Goal: Task Accomplishment & Management: Manage account settings

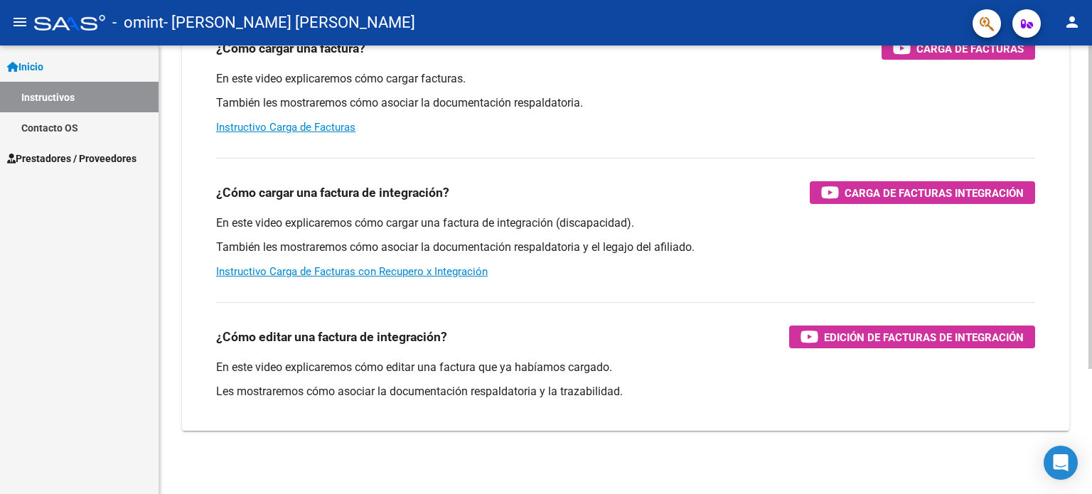
scroll to position [174, 0]
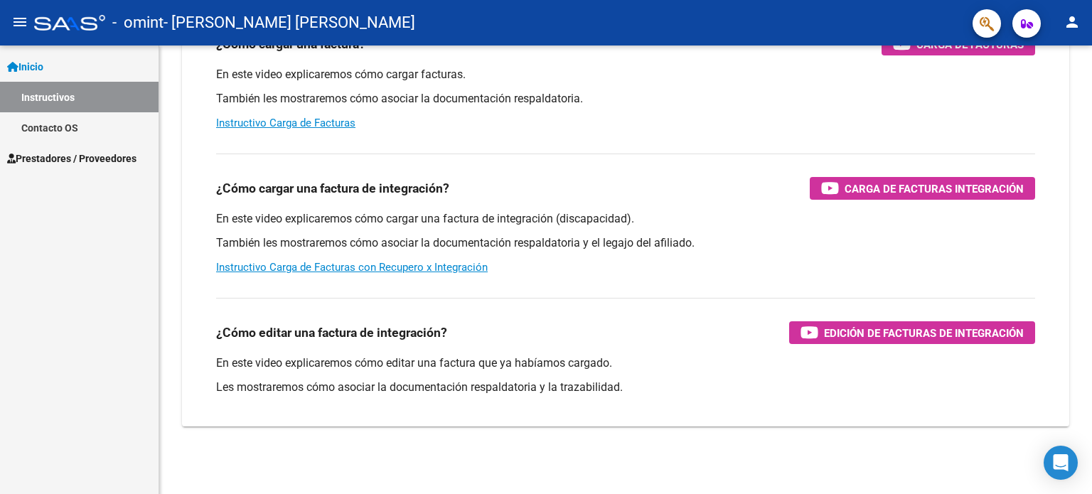
click at [85, 153] on span "Prestadores / Proveedores" at bounding box center [71, 159] width 129 height 16
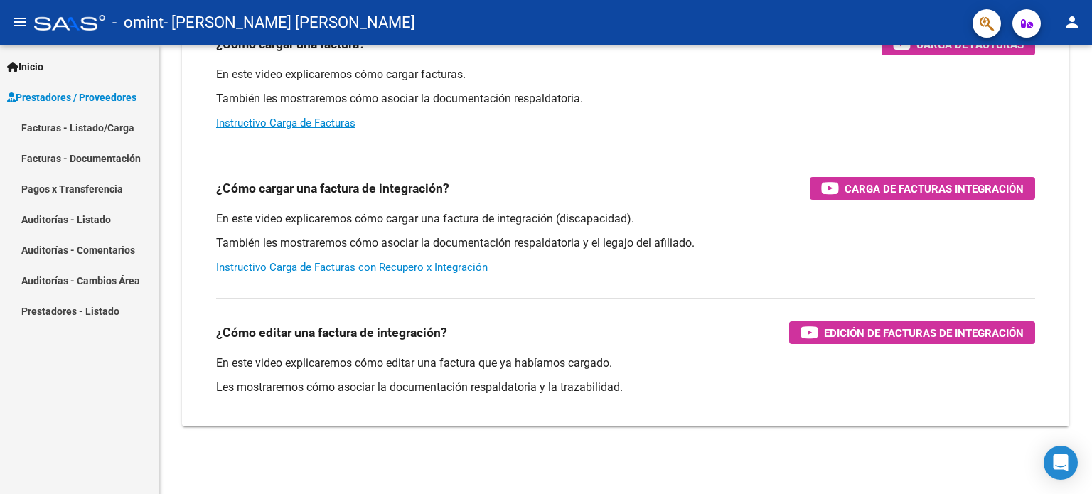
click at [85, 166] on link "Facturas - Documentación" at bounding box center [79, 158] width 159 height 31
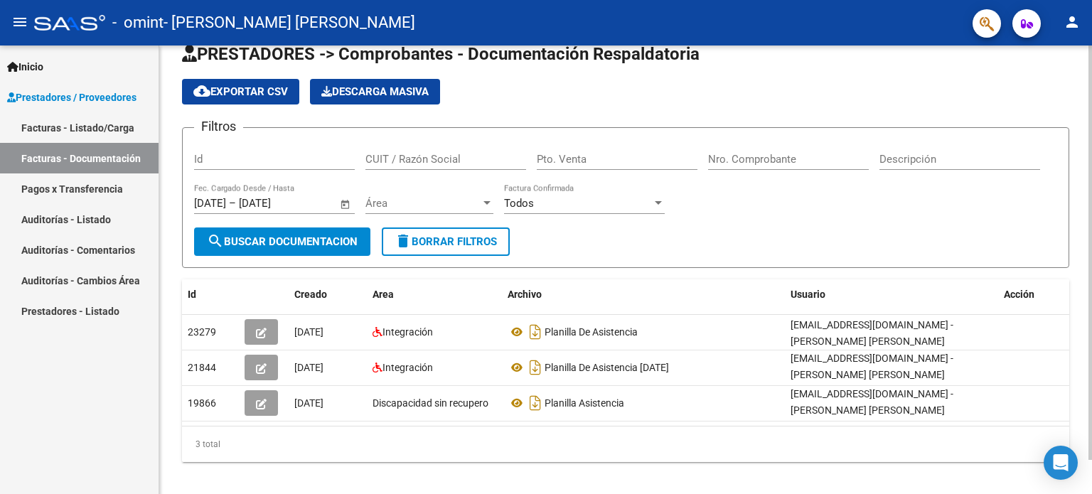
scroll to position [37, 0]
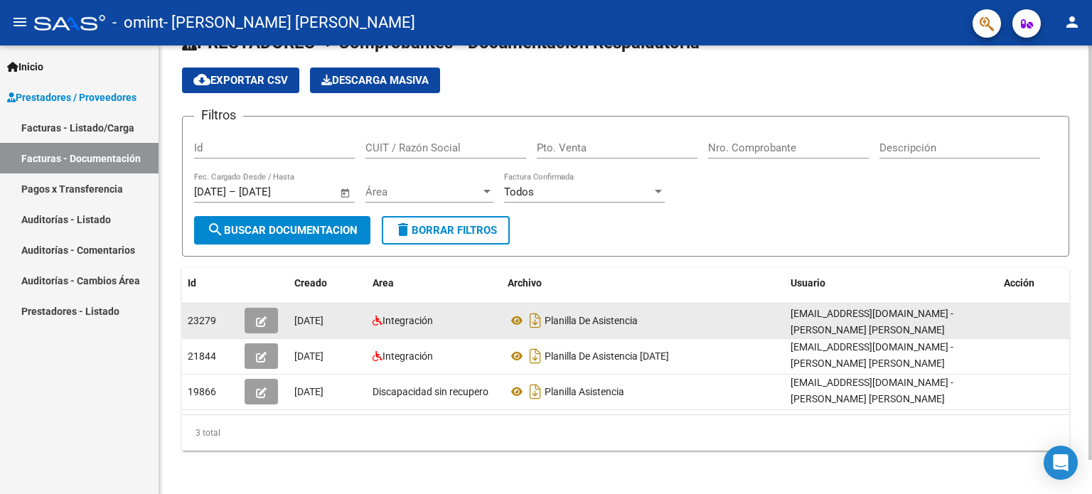
click at [256, 320] on icon "button" at bounding box center [261, 321] width 11 height 11
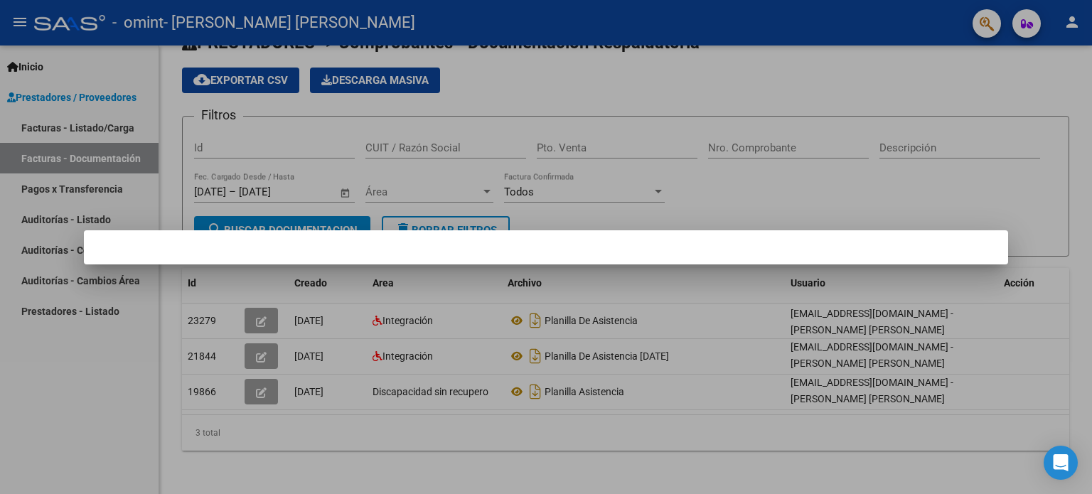
click at [661, 76] on div at bounding box center [546, 247] width 1092 height 494
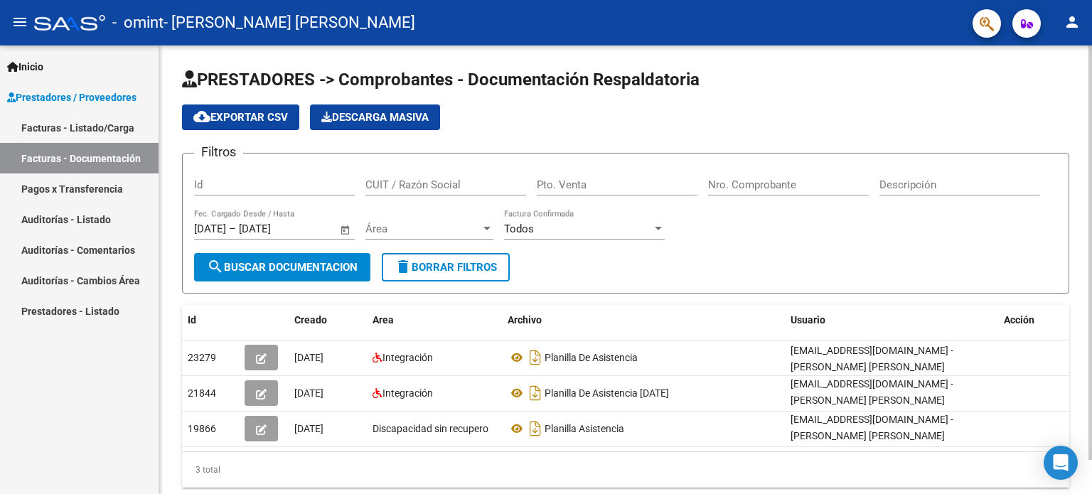
scroll to position [0, 0]
click at [304, 271] on span "search Buscar Documentacion" at bounding box center [282, 267] width 151 height 13
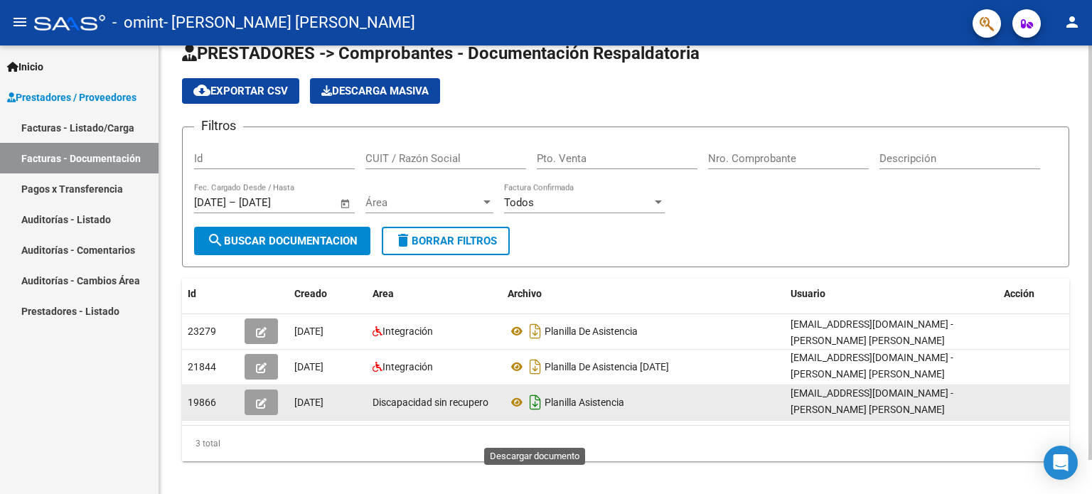
scroll to position [37, 0]
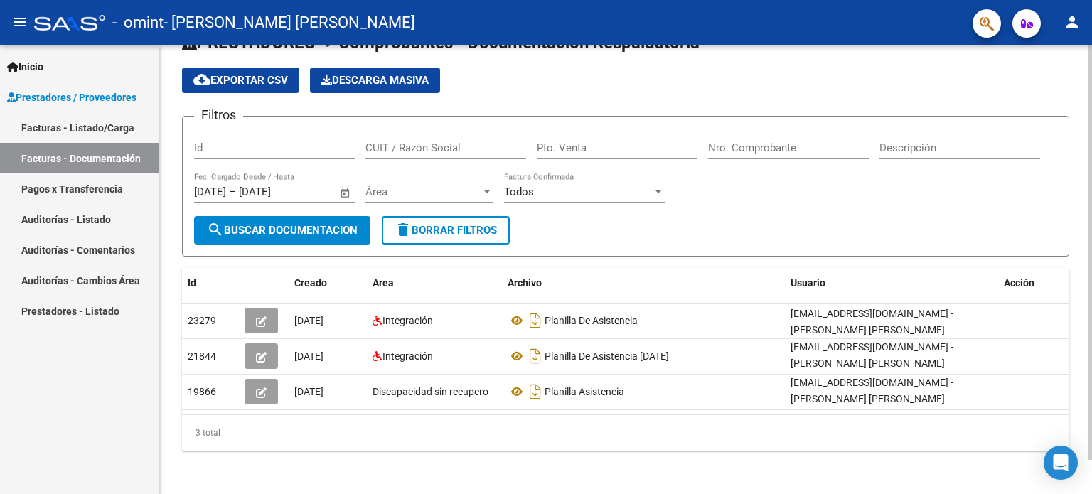
click at [1011, 451] on div "PRESTADORES -> Comprobantes - Documentación Respaldatoria cloud_download Export…" at bounding box center [625, 253] width 933 height 488
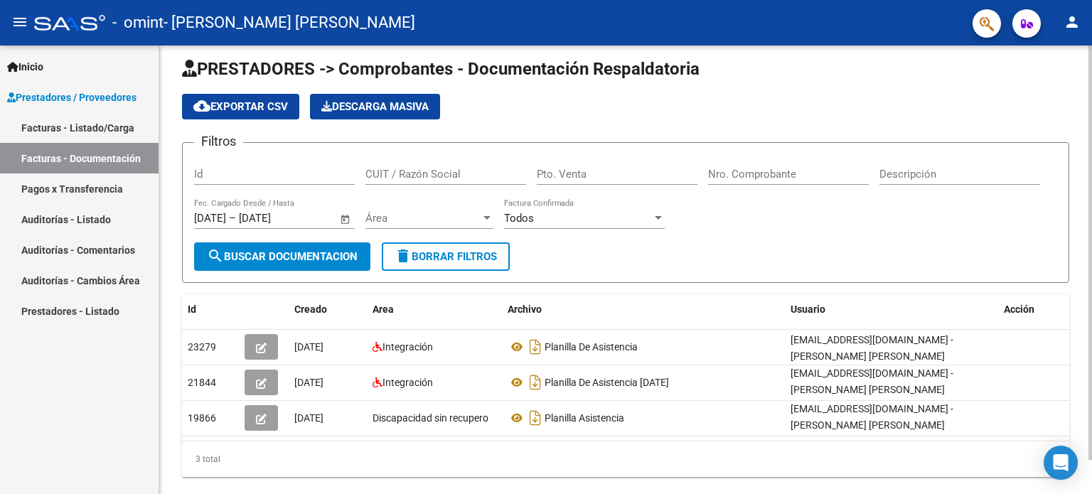
scroll to position [0, 0]
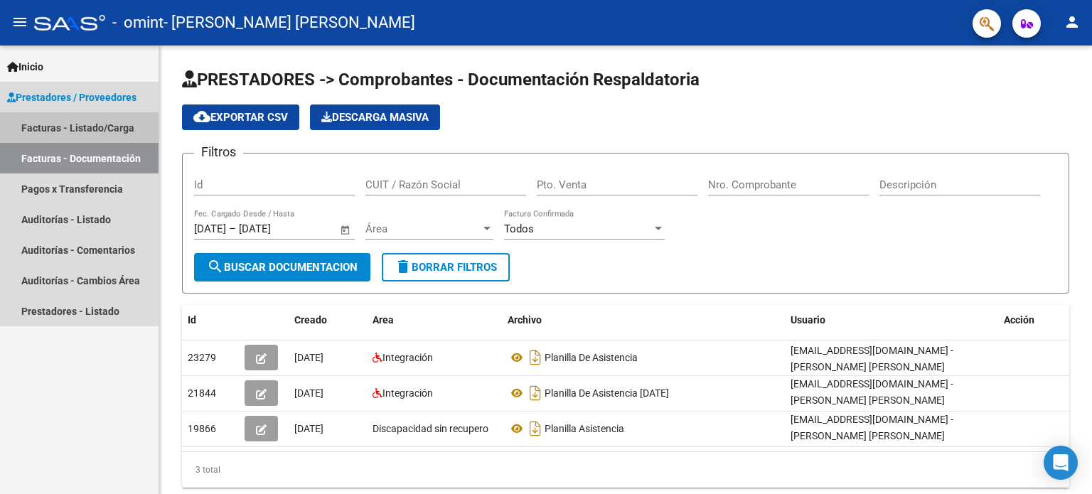
click at [96, 119] on link "Facturas - Listado/Carga" at bounding box center [79, 127] width 159 height 31
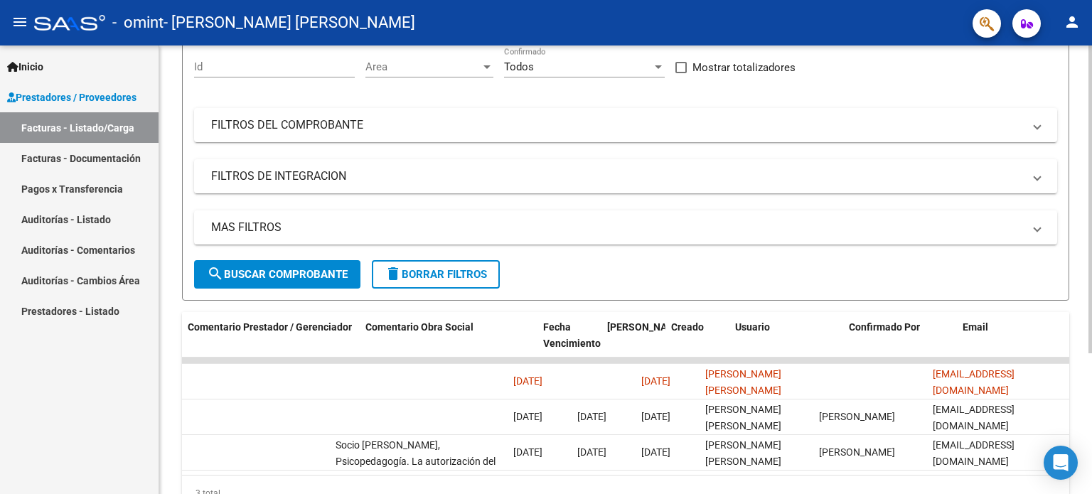
scroll to position [0, 2080]
